Goal: Task Accomplishment & Management: Use online tool/utility

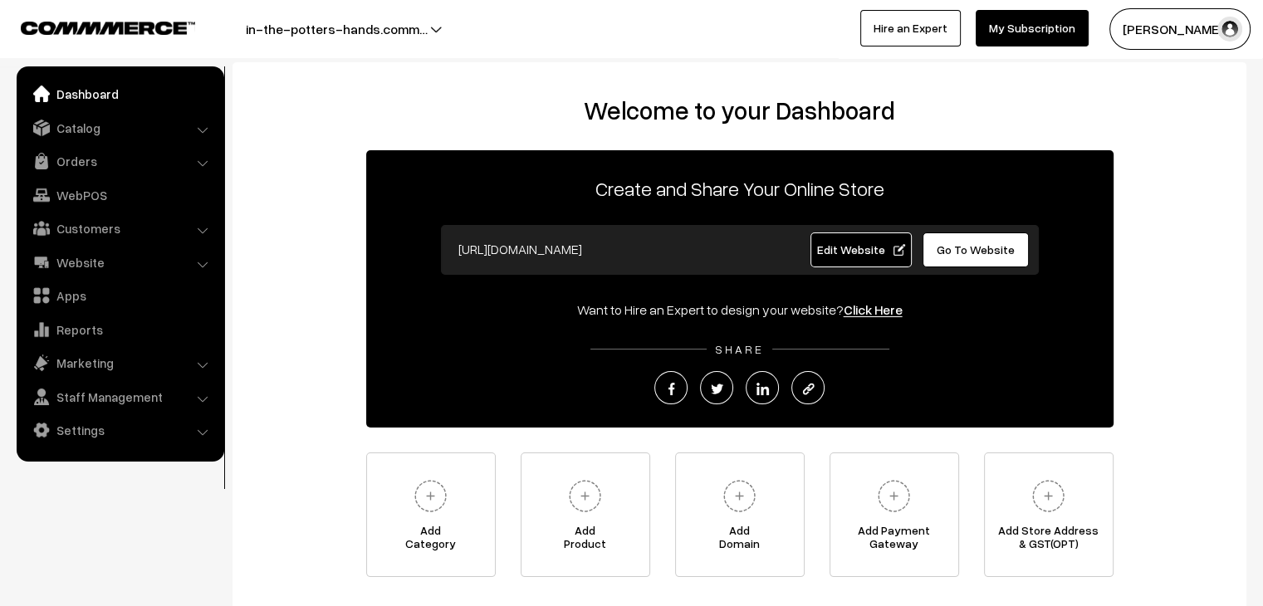
click at [991, 260] on link "Go To Website" at bounding box center [975, 249] width 107 height 35
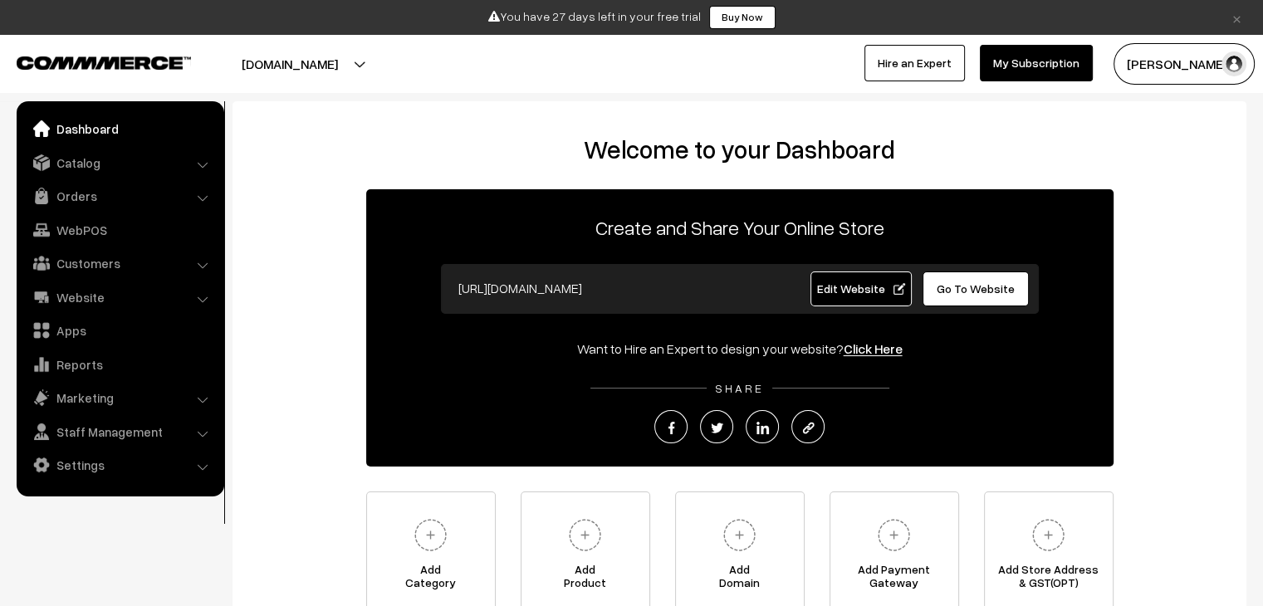
drag, startPoint x: 0, startPoint y: 0, endPoint x: 995, endPoint y: 284, distance: 1034.3
click at [995, 284] on span "Go To Website" at bounding box center [975, 288] width 78 height 14
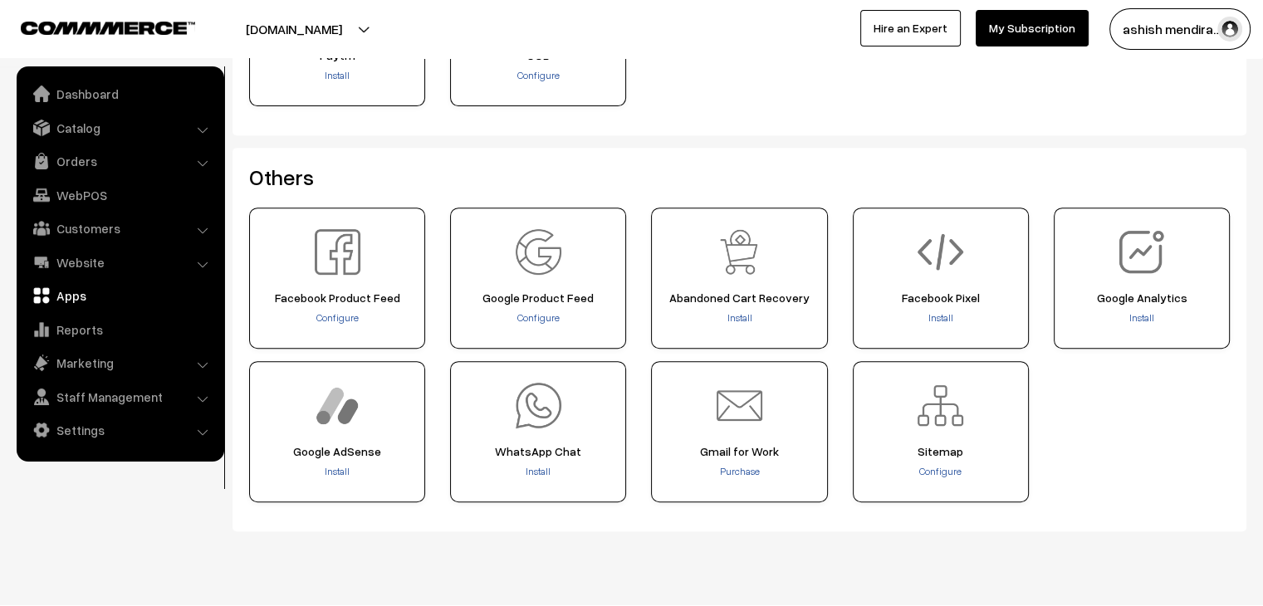
scroll to position [664, 0]
click at [535, 472] on span "Install" at bounding box center [538, 470] width 25 height 12
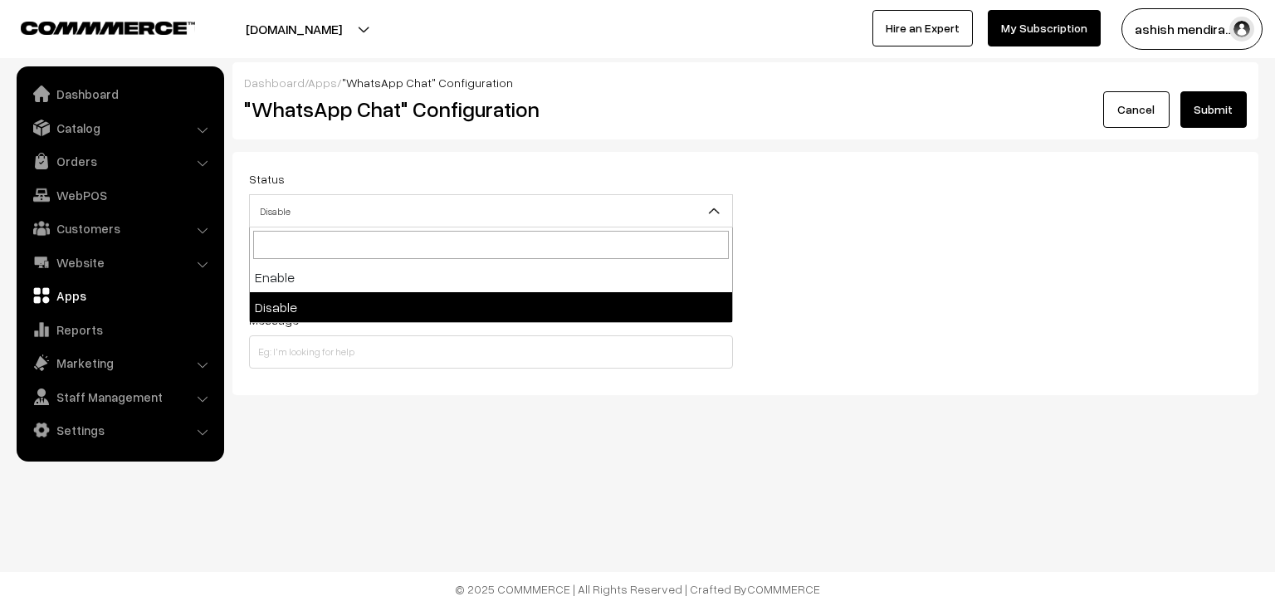
click at [555, 203] on span "Disable" at bounding box center [491, 211] width 482 height 29
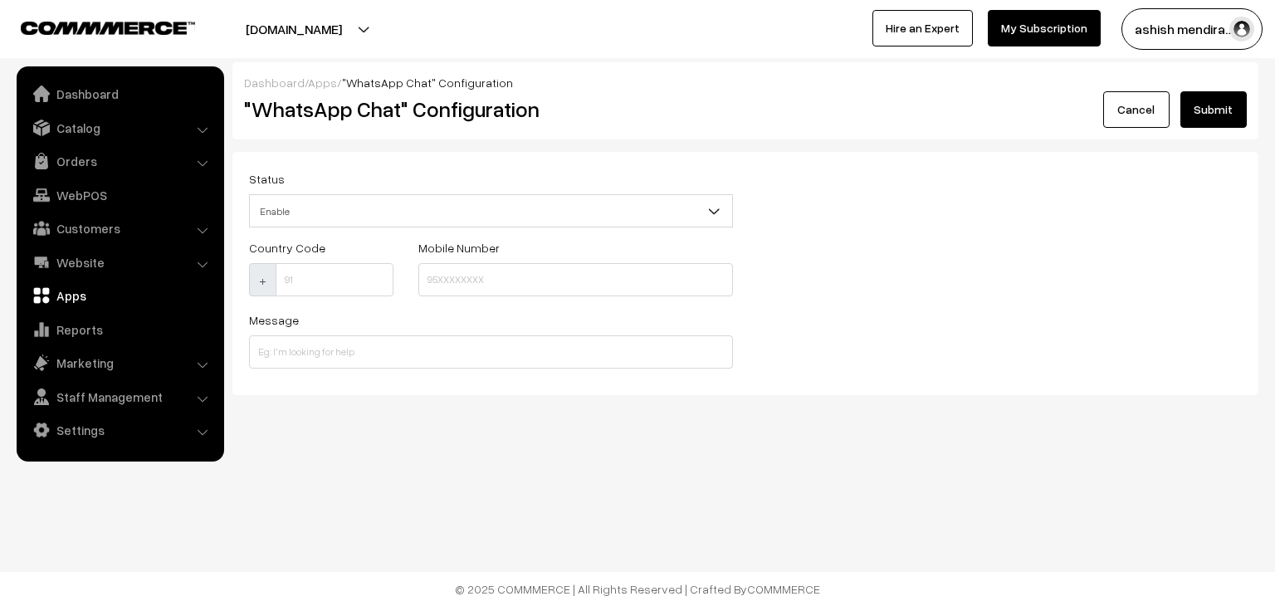
select select "1"
click at [354, 278] on input at bounding box center [335, 279] width 118 height 33
click at [617, 483] on div "Dashboard / Apps / "WhatsApp Chat" Configuration "WhatsApp Chat" Configuration …" at bounding box center [637, 251] width 1275 height 503
click at [397, 28] on div at bounding box center [314, 29] width 621 height 42
